Goal: Transaction & Acquisition: Purchase product/service

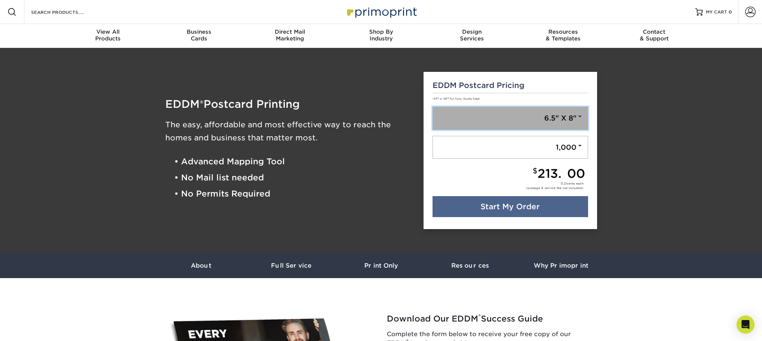
click at [579, 118] on span at bounding box center [579, 116] width 7 height 7
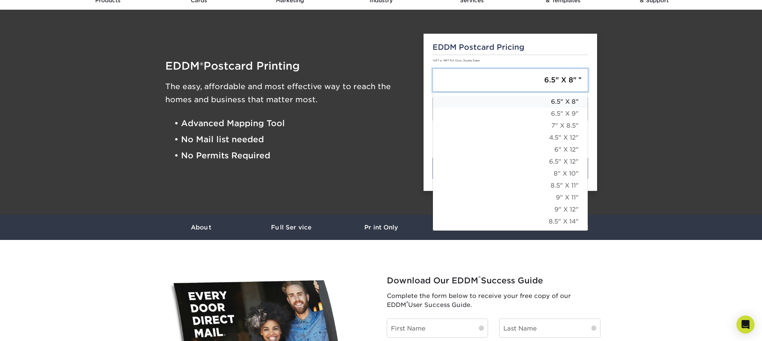
scroll to position [38, 0]
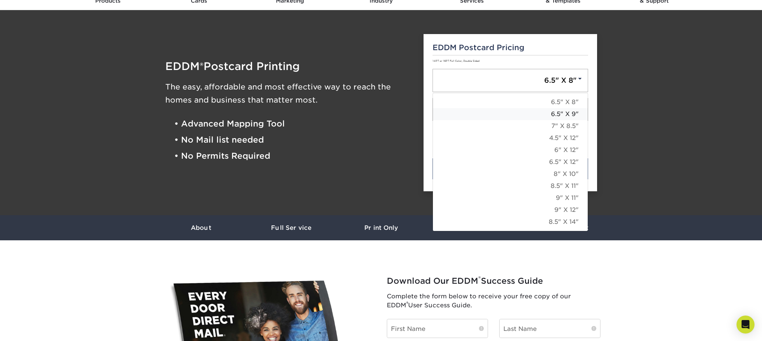
click at [577, 115] on link "6.5" X 9"" at bounding box center [510, 114] width 155 height 12
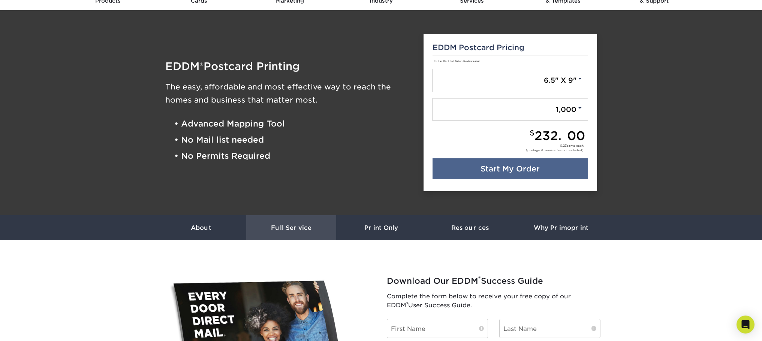
click at [308, 229] on h3 "Full Service" at bounding box center [291, 227] width 90 height 7
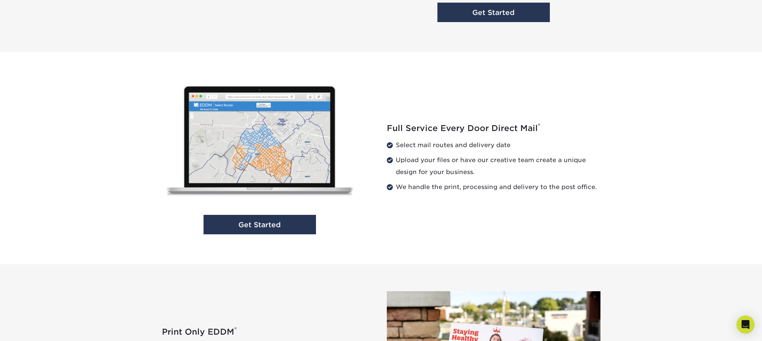
scroll to position [712, 0]
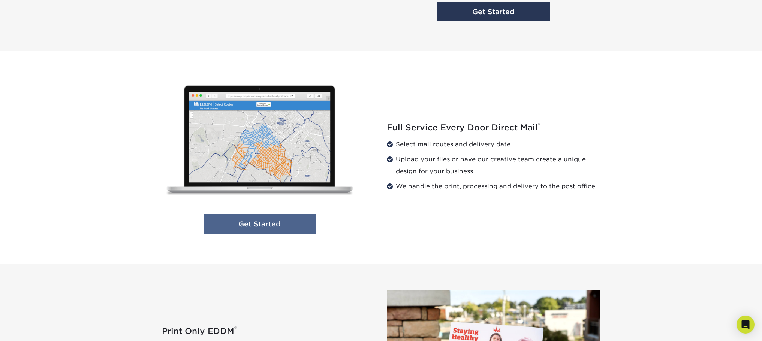
click at [277, 226] on link "Get Started" at bounding box center [259, 224] width 112 height 20
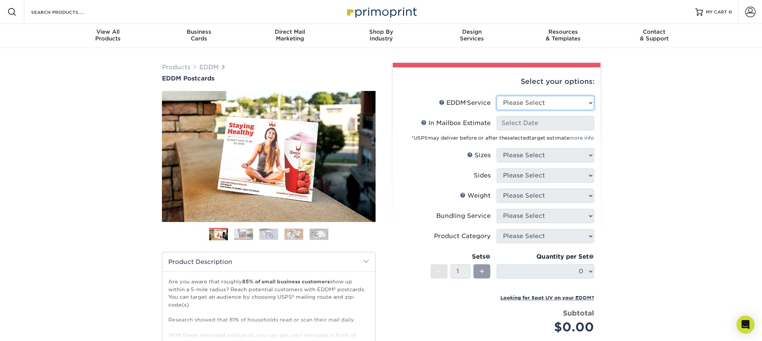
click at [548, 102] on select "Please Select Full Service Print Only" at bounding box center [544, 103] width 97 height 14
select select "full_service"
click at [496, 96] on select "Please Select Full Service Print Only" at bounding box center [544, 103] width 97 height 14
select select "-1"
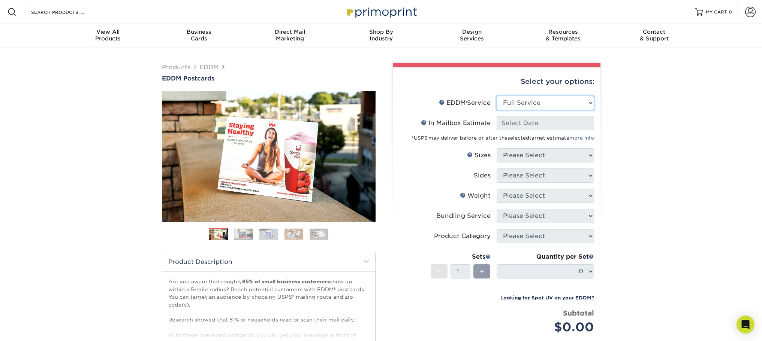
select select "-1"
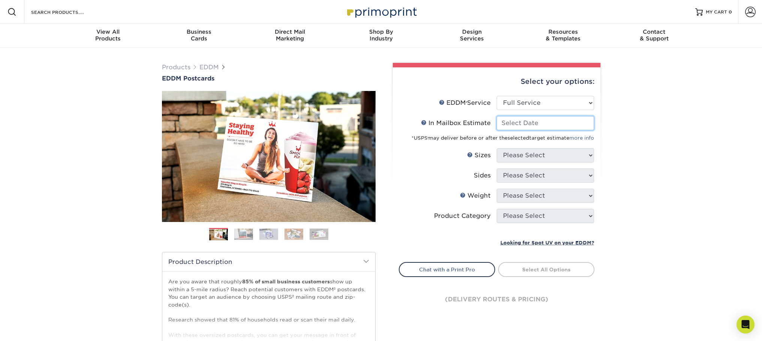
click at [544, 124] on input "In Mailbox Estimate Help In Mailbox Estimate" at bounding box center [544, 123] width 97 height 14
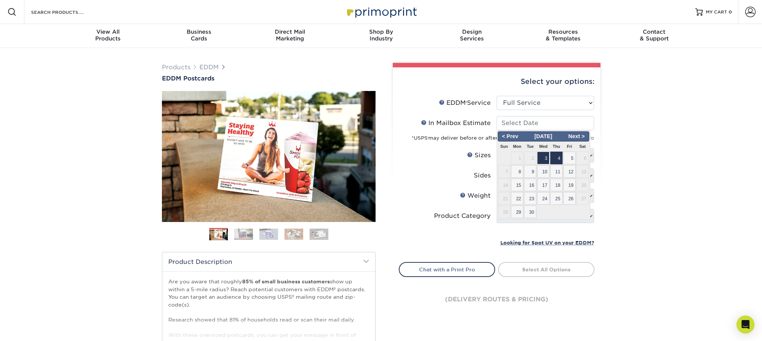
click at [559, 161] on span "4" at bounding box center [556, 158] width 12 height 13
type input "2025-09-04"
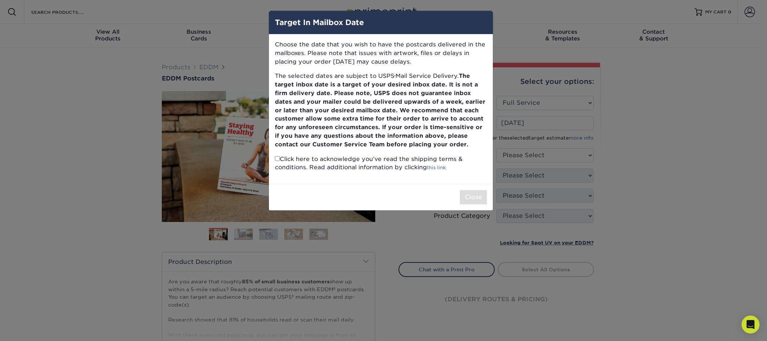
click at [277, 158] on input "checkbox" at bounding box center [277, 158] width 5 height 5
checkbox input "true"
click at [472, 199] on button "Close" at bounding box center [473, 197] width 27 height 14
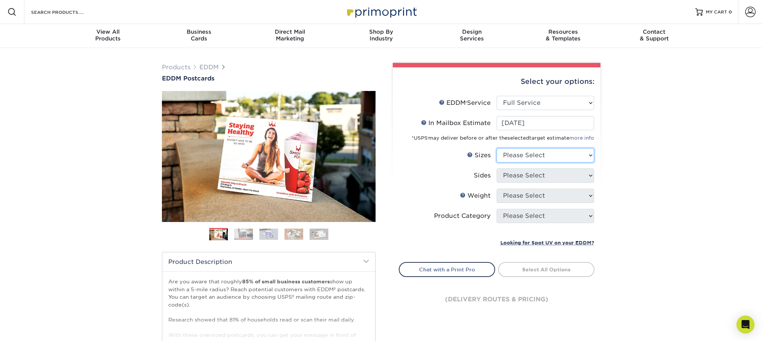
click at [529, 153] on select "Please Select 4.5" x 12" 6" x 12" 6.5" x 8" 6.5" x 9" 6.5" x 12" 7" x 8.5" 8" x…" at bounding box center [544, 155] width 97 height 14
select select "6.50x9.00"
click at [496, 148] on select "Please Select 4.5" x 12" 6" x 12" 6.5" x 8" 6.5" x 9" 6.5" x 12" 7" x 8.5" 8" x…" at bounding box center [544, 155] width 97 height 14
click at [534, 179] on select "Please Select Print Both Sides Print Front Only" at bounding box center [544, 176] width 97 height 14
select select "13abbda7-1d64-4f25-8bb2-c179b224825d"
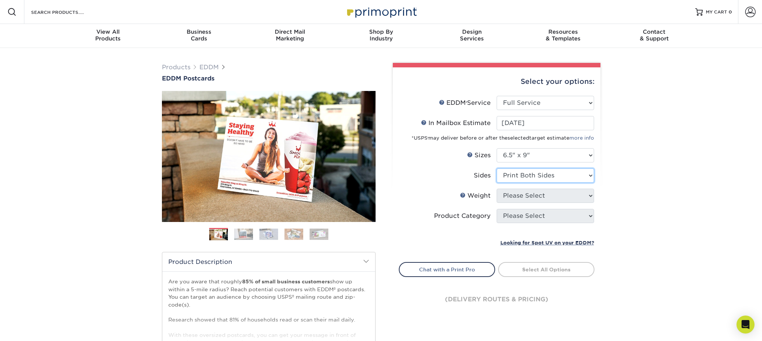
click at [496, 169] on select "Please Select Print Both Sides Print Front Only" at bounding box center [544, 176] width 97 height 14
click at [533, 199] on select "Please Select 16PT 14PT" at bounding box center [544, 196] width 97 height 14
select select "16PT"
click at [496, 189] on select "Please Select 16PT 14PT" at bounding box center [544, 196] width 97 height 14
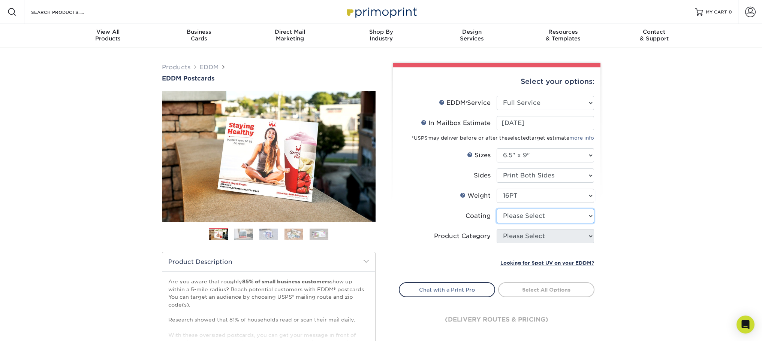
click at [529, 220] on select at bounding box center [544, 216] width 97 height 14
select select "121bb7b5-3b4d-429f-bd8d-bbf80e953313"
click at [496, 209] on select at bounding box center [544, 216] width 97 height 14
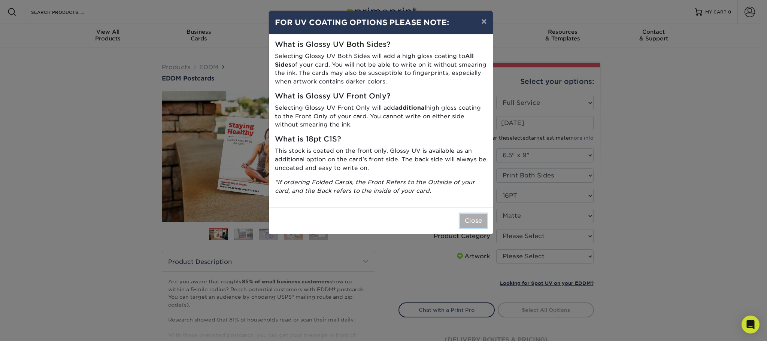
click at [474, 222] on button "Close" at bounding box center [473, 221] width 27 height 14
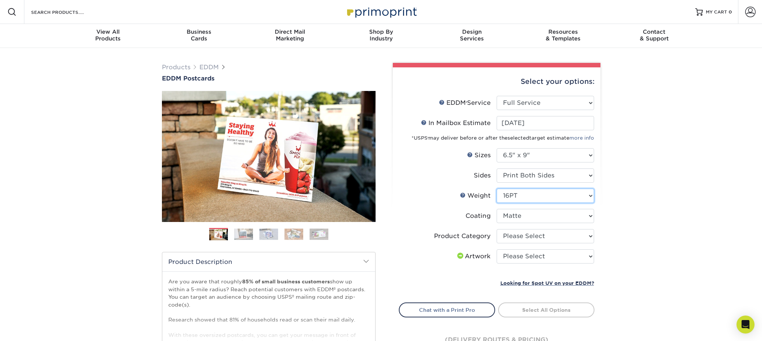
click at [545, 198] on select "Please Select 16PT 14PT" at bounding box center [544, 196] width 97 height 14
click at [552, 220] on select at bounding box center [544, 216] width 97 height 14
click at [671, 241] on div "Products EDDM EDDM Postcards Previous Next" at bounding box center [381, 248] width 762 height 400
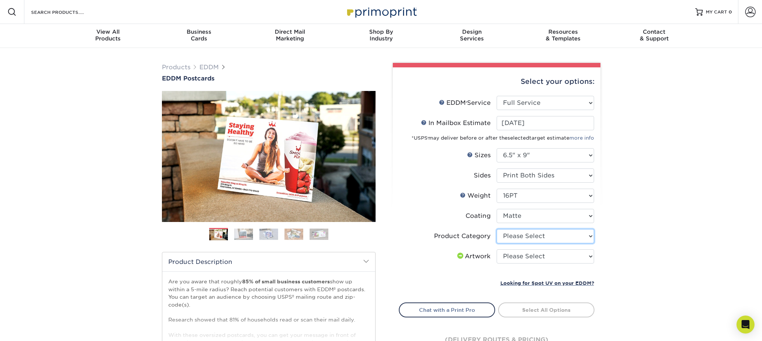
click at [552, 242] on select "Please Select Postcards" at bounding box center [544, 236] width 97 height 14
select select "9b7272e0-d6c8-4c3c-8e97-d3a1bcdab858"
click at [496, 229] on select "Please Select Postcards" at bounding box center [544, 236] width 97 height 14
click at [547, 260] on select "Please Select I will upload files I need a design - $150" at bounding box center [544, 257] width 97 height 14
select select "upload"
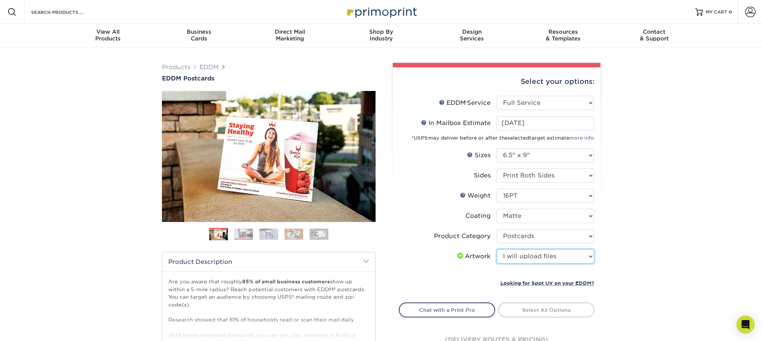
click at [496, 250] on select "Please Select I will upload files I need a design - $150" at bounding box center [544, 257] width 97 height 14
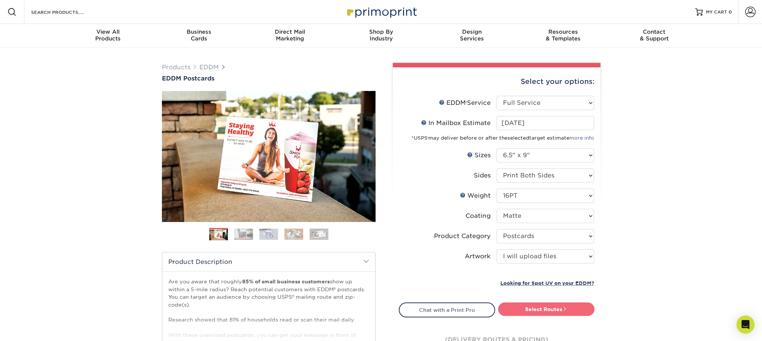
click at [542, 312] on link "Select Routes" at bounding box center [546, 309] width 96 height 13
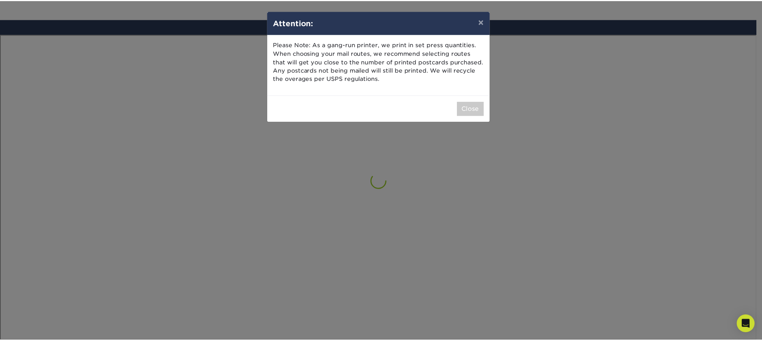
scroll to position [437, 0]
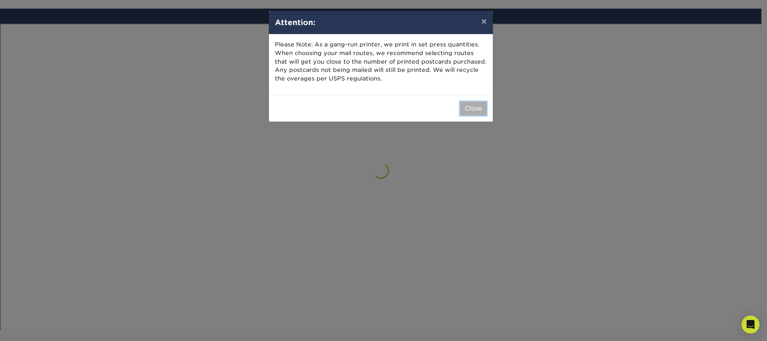
click at [471, 111] on button "Close" at bounding box center [473, 109] width 27 height 14
